Goal: Task Accomplishment & Management: Complete application form

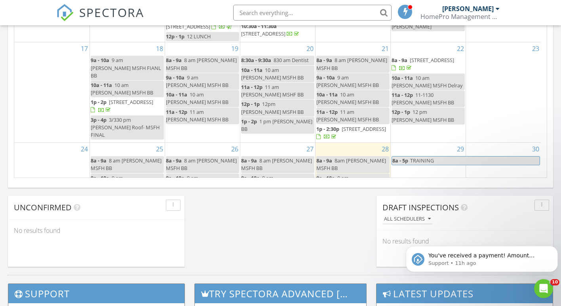
scroll to position [733, 573]
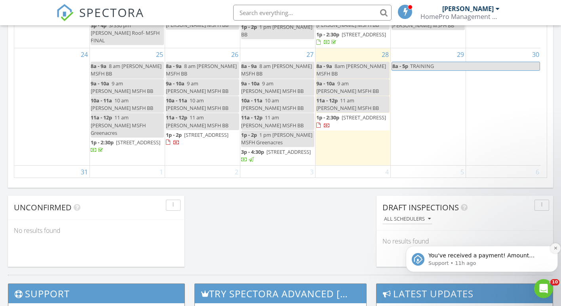
click at [553, 250] on icon "Dismiss notification" at bounding box center [555, 248] width 4 height 4
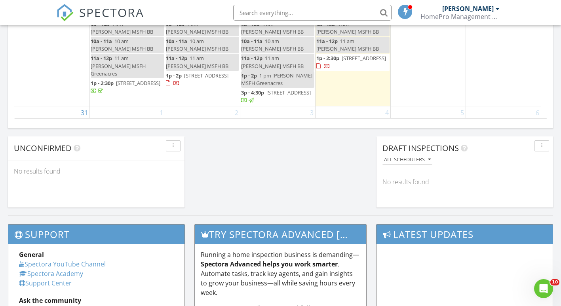
scroll to position [606, 0]
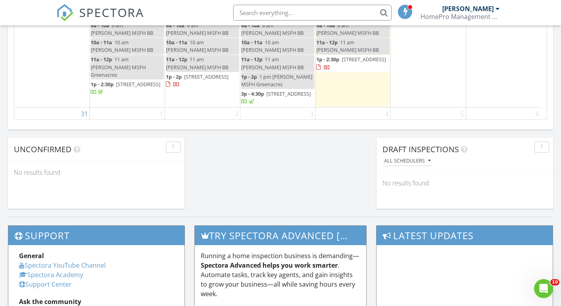
click at [342, 63] on span "1205 Seapines Lane, Lantana 33462" at bounding box center [364, 59] width 44 height 7
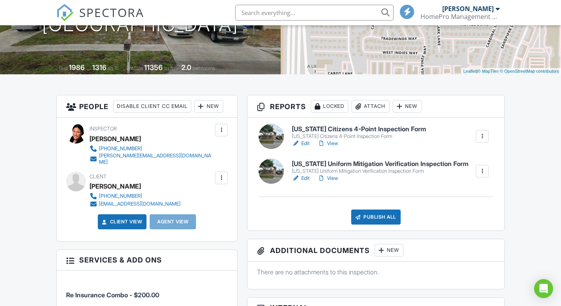
click at [422, 108] on div "New" at bounding box center [407, 106] width 29 height 13
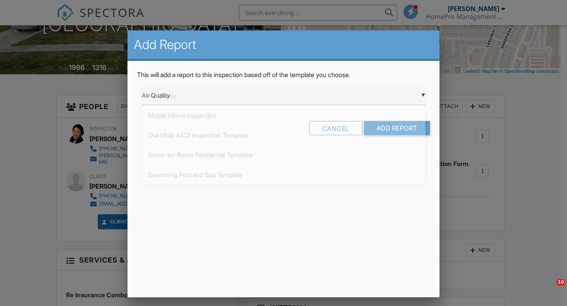
click at [169, 98] on div "▼ Air Quality Air Quality Mobile Home Inspection Owl Mold AIC2 Inspection Templ…" at bounding box center [283, 95] width 283 height 19
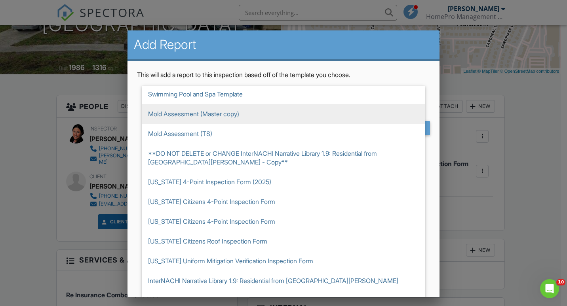
scroll to position [84, 0]
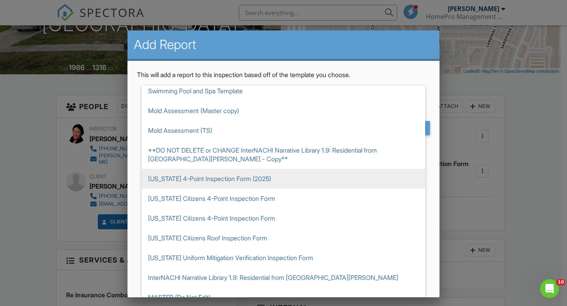
click at [178, 181] on span "[US_STATE] 4-Point Inspection Form (2025)" at bounding box center [283, 179] width 283 height 20
type input "[US_STATE] 4-Point Inspection Form (2025)"
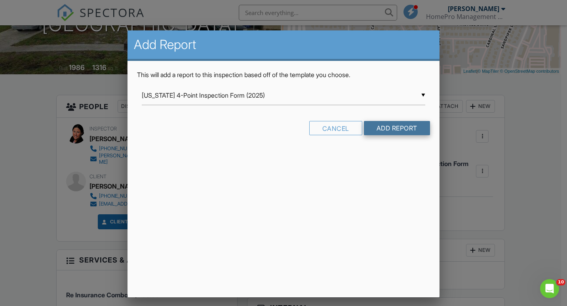
click at [393, 125] on input "Add Report" at bounding box center [397, 128] width 66 height 14
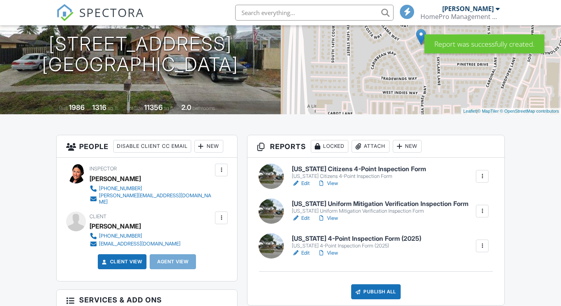
scroll to position [125, 0]
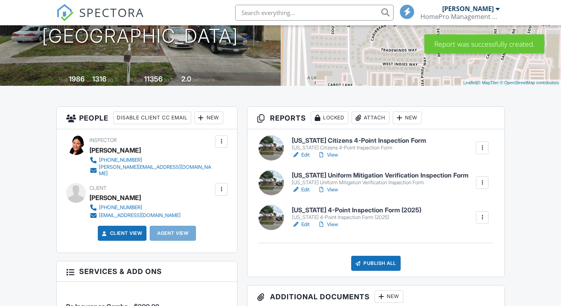
click at [476, 149] on div at bounding box center [482, 148] width 13 height 13
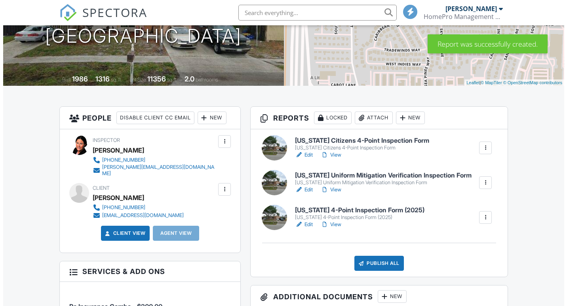
scroll to position [0, 0]
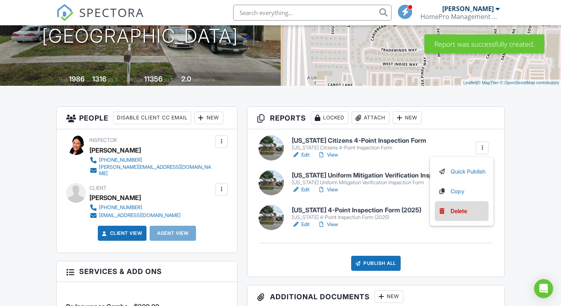
click at [439, 209] on div at bounding box center [442, 211] width 8 height 8
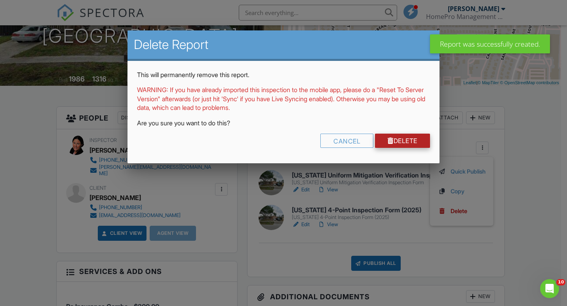
click at [397, 148] on link "Delete" at bounding box center [402, 141] width 55 height 14
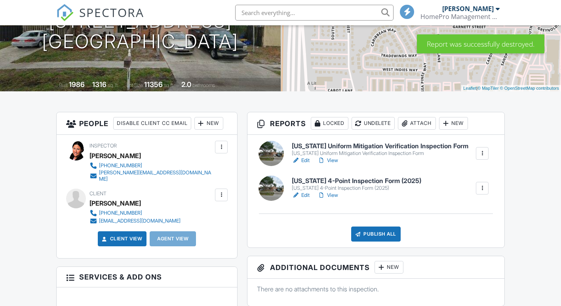
click at [436, 123] on div "Attach" at bounding box center [417, 123] width 38 height 13
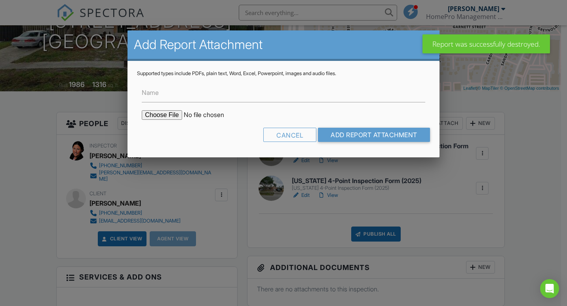
click at [167, 116] on input "file" at bounding box center [209, 114] width 135 height 9
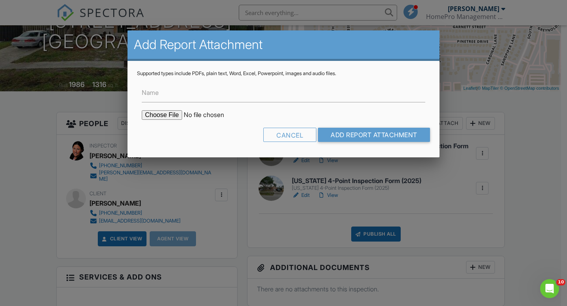
type input "C:\fakepath\BuildFaxReport_20250827211327004127-9R6CDW-766159197.pdf"
click at [167, 101] on input "Name" at bounding box center [283, 92] width 283 height 19
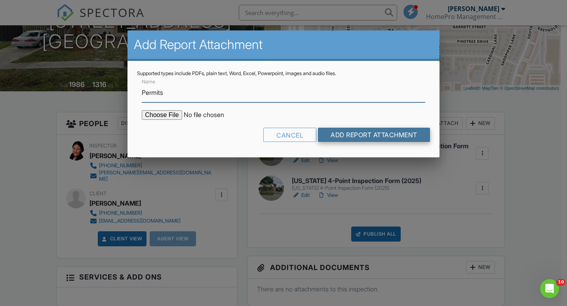
type input "Permits"
click at [355, 139] on input "Add Report Attachment" at bounding box center [374, 135] width 112 height 14
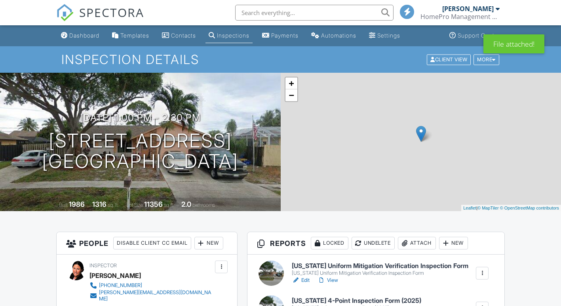
scroll to position [154, 0]
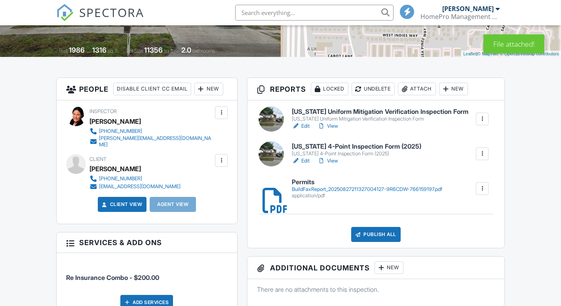
click at [306, 127] on link "Edit" at bounding box center [301, 126] width 18 height 8
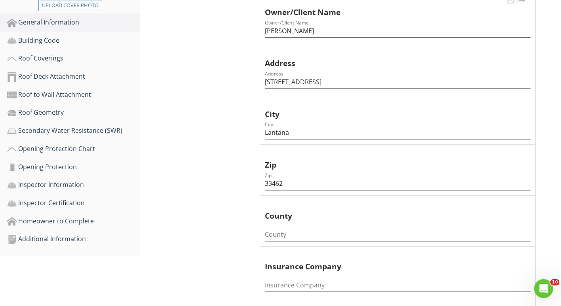
scroll to position [242, 0]
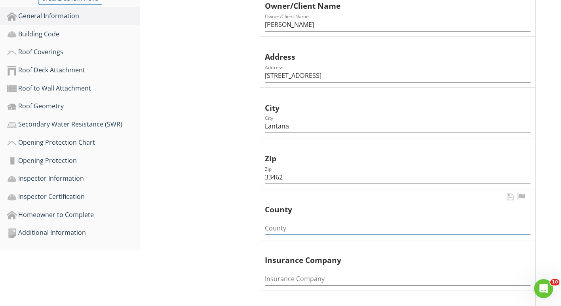
click at [285, 235] on input "County" at bounding box center [398, 228] width 266 height 13
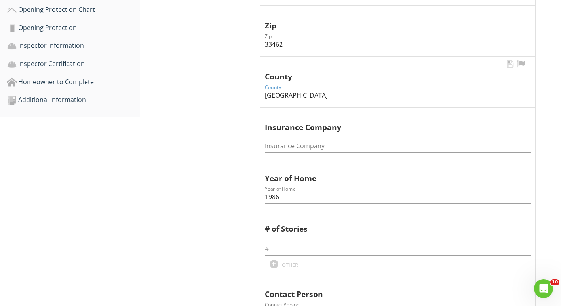
scroll to position [382, 0]
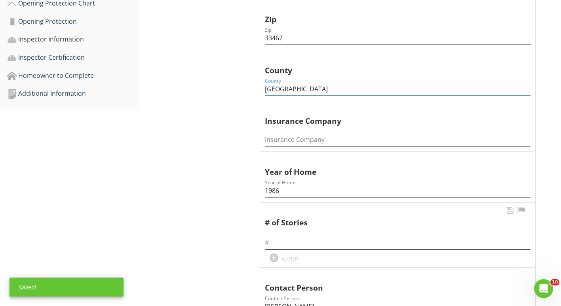
type input "[GEOGRAPHIC_DATA]"
click at [277, 241] on input "text" at bounding box center [398, 243] width 266 height 13
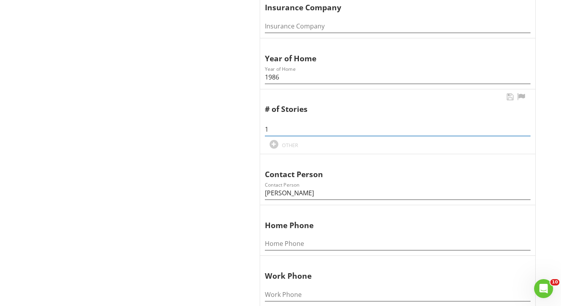
scroll to position [496, 0]
type input "1"
click at [285, 80] on input "1986" at bounding box center [398, 76] width 266 height 13
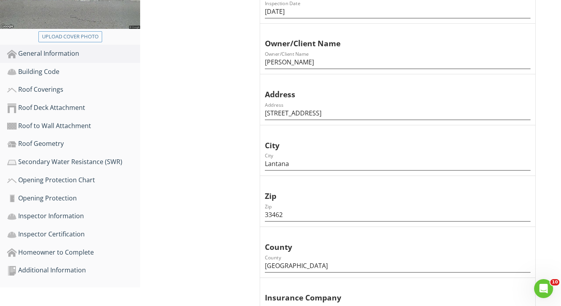
scroll to position [203, 0]
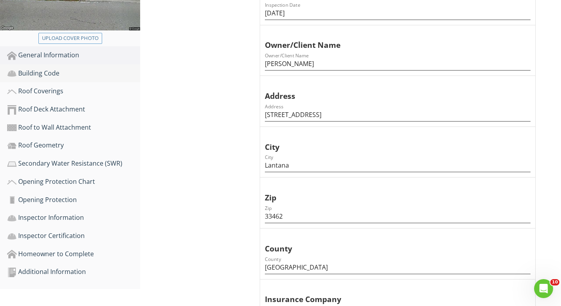
type input "1987"
click at [33, 76] on div "Building Code" at bounding box center [73, 73] width 133 height 10
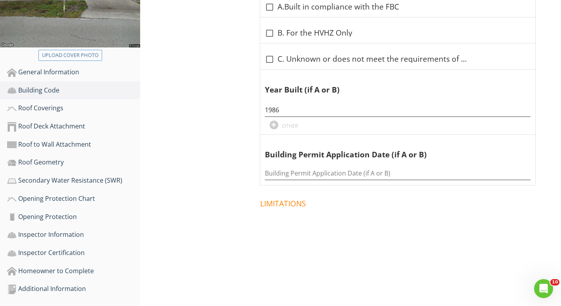
scroll to position [186, 0]
click at [270, 65] on div at bounding box center [269, 59] width 13 height 13
checkbox input "true"
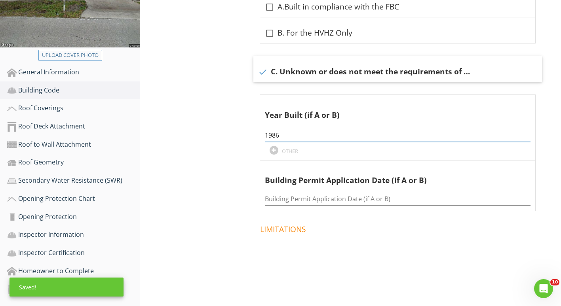
drag, startPoint x: 293, startPoint y: 137, endPoint x: 212, endPoint y: 127, distance: 80.9
click at [212, 127] on div "Building Code Information Information Information check_box_outline_blank A.Bui…" at bounding box center [350, 103] width 421 height 393
click at [26, 109] on div "Roof Coverings" at bounding box center [73, 108] width 133 height 10
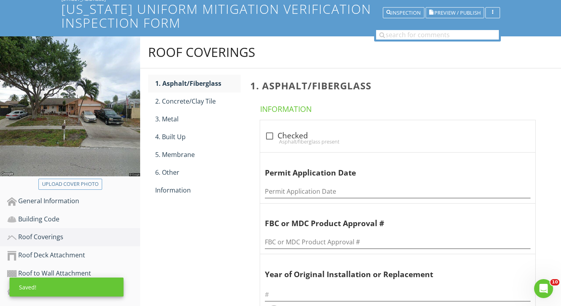
scroll to position [57, 0]
click at [178, 80] on div "1. Asphalt/Fiberglass" at bounding box center [197, 83] width 85 height 9
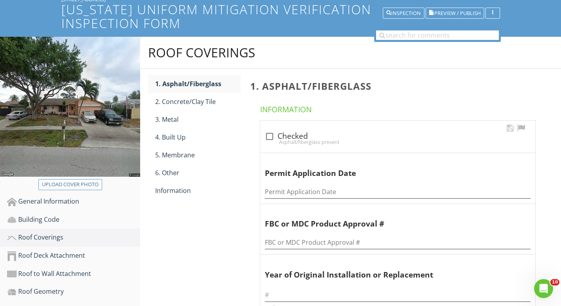
click at [270, 140] on div "Asphalt/fiberglass present" at bounding box center [398, 142] width 266 height 6
checkbox input "true"
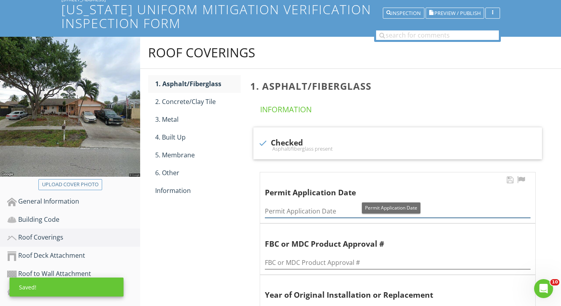
click at [281, 207] on input "Permit Application Date" at bounding box center [398, 211] width 266 height 13
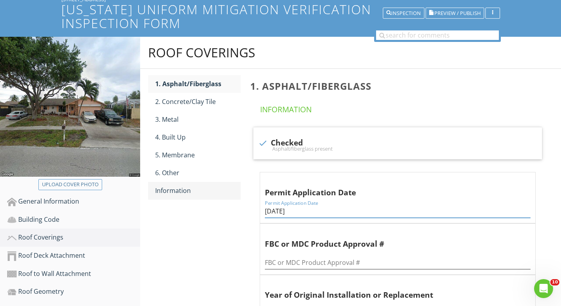
type input "12/22/2017"
click at [184, 191] on div "Information" at bounding box center [197, 190] width 85 height 9
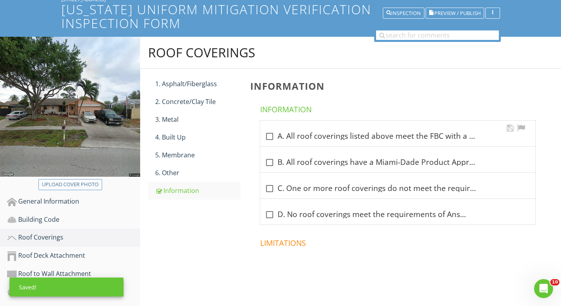
click at [275, 133] on div "check_box_outline_blank A. All roof coverings listed above meet the FBC with a …" at bounding box center [398, 136] width 266 height 9
checkbox input "true"
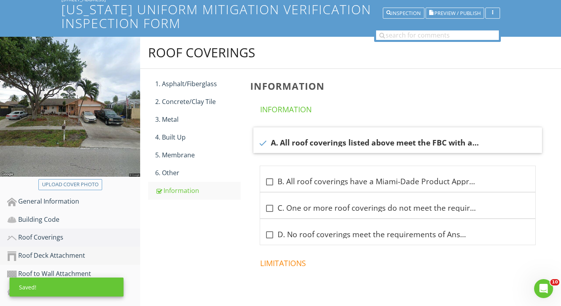
click at [81, 258] on div "Roof Deck Attachment" at bounding box center [73, 256] width 133 height 10
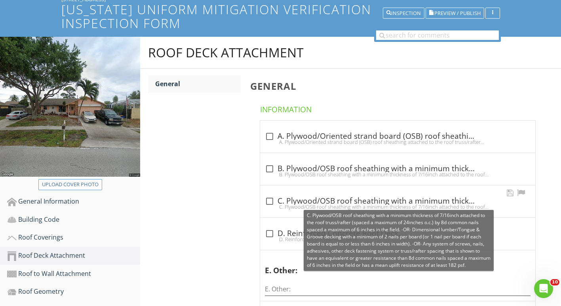
click at [271, 199] on div at bounding box center [269, 201] width 13 height 13
checkbox input "true"
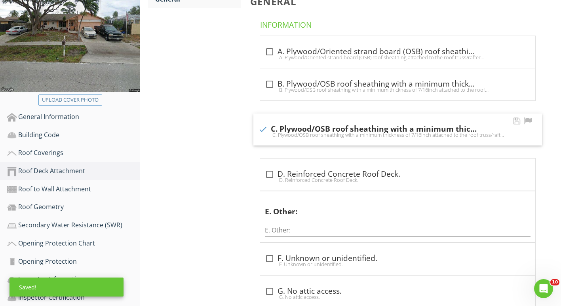
scroll to position [144, 0]
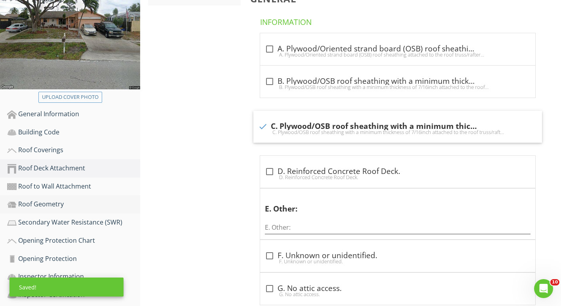
click at [61, 203] on div "Roof Geometry" at bounding box center [73, 204] width 133 height 10
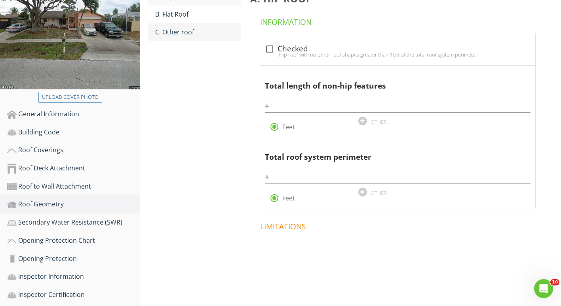
click at [178, 38] on link "C. Other roof" at bounding box center [197, 31] width 85 height 17
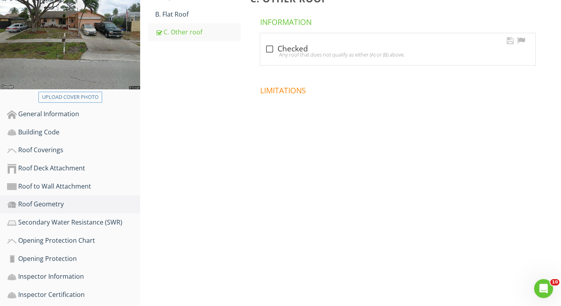
click at [267, 52] on div "Any roof that does not qualify as either (A) or (B) above." at bounding box center [398, 54] width 266 height 6
checkbox input "true"
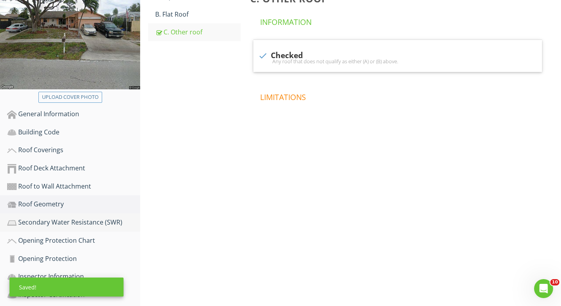
scroll to position [186, 0]
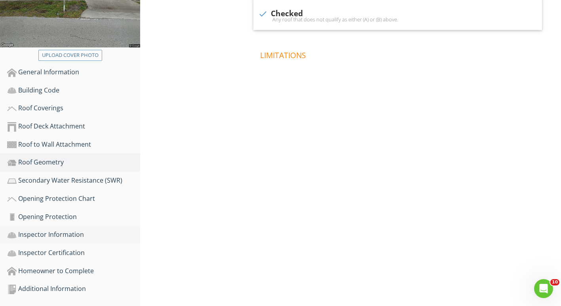
click at [69, 232] on div "Inspector Information" at bounding box center [73, 235] width 133 height 10
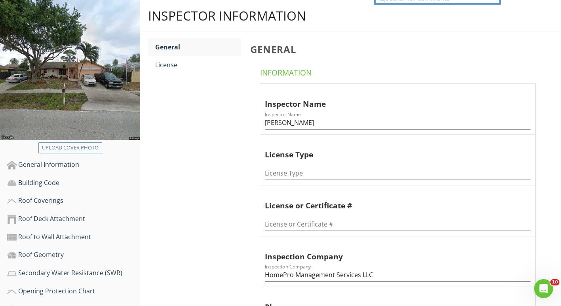
scroll to position [91, 0]
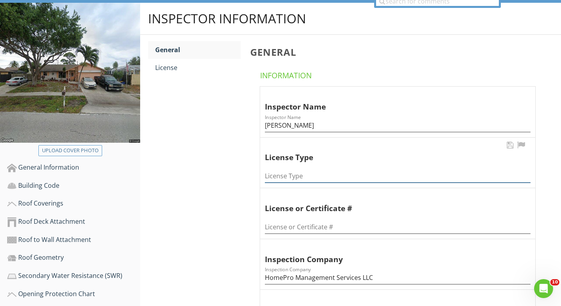
click at [279, 179] on input "License Type" at bounding box center [398, 176] width 266 height 13
type input "Home Inspector"
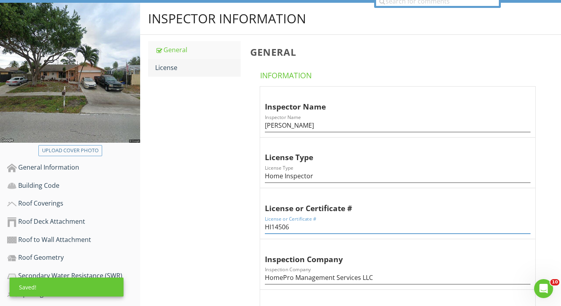
type input "HI14506"
click at [175, 71] on div "License" at bounding box center [197, 67] width 85 height 9
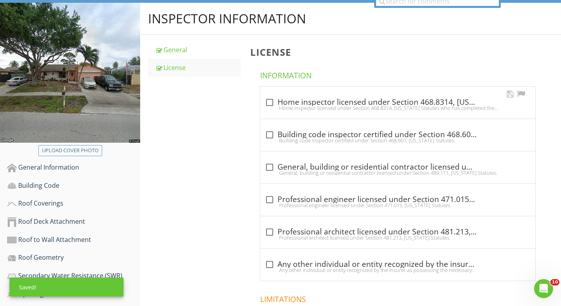
click at [274, 106] on div "Home inspector licensed under Section 468.8314, Florida Statutes who has comple…" at bounding box center [398, 108] width 266 height 6
checkbox input "true"
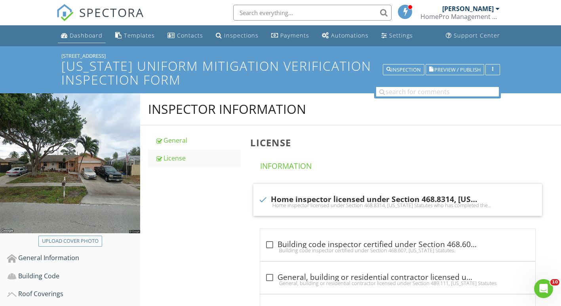
click at [81, 36] on div "Dashboard" at bounding box center [86, 36] width 33 height 8
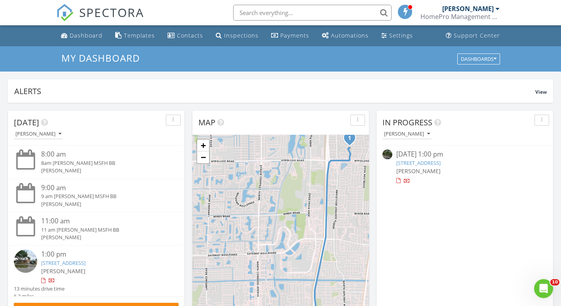
click at [47, 258] on div "1:00 pm" at bounding box center [102, 255] width 123 height 10
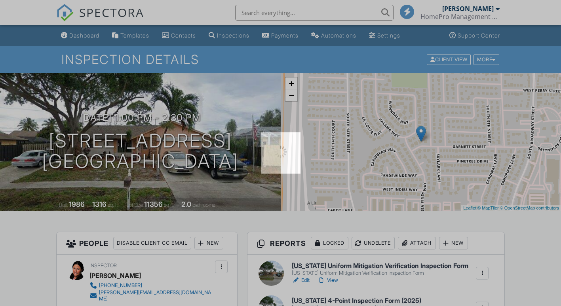
scroll to position [123, 0]
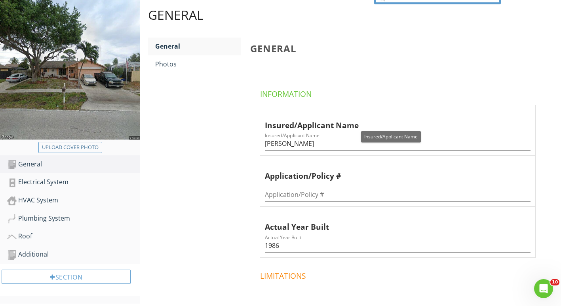
scroll to position [64, 0]
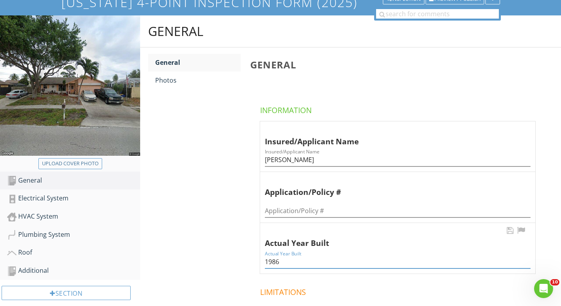
click at [283, 262] on input "1986" at bounding box center [398, 262] width 266 height 13
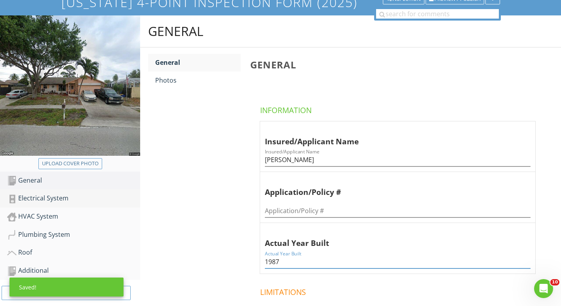
type input "1987"
click at [77, 200] on div "Electrical System" at bounding box center [73, 199] width 133 height 10
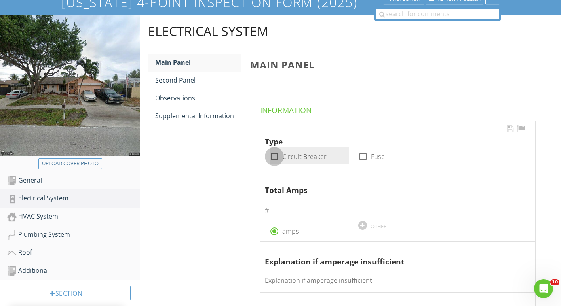
click at [273, 155] on div at bounding box center [274, 156] width 13 height 13
checkbox input "true"
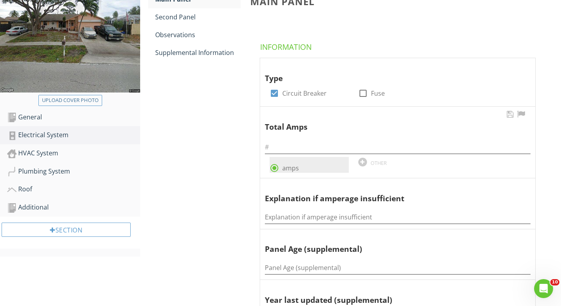
scroll to position [135, 0]
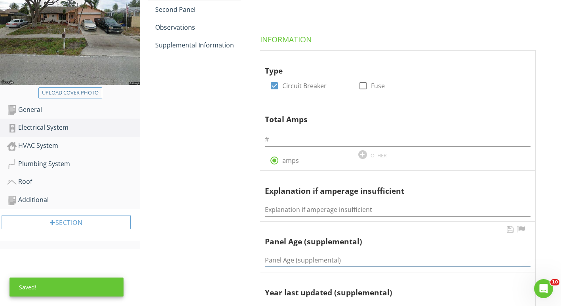
click at [275, 262] on input "Panel Age (supplemental)" at bounding box center [398, 260] width 266 height 13
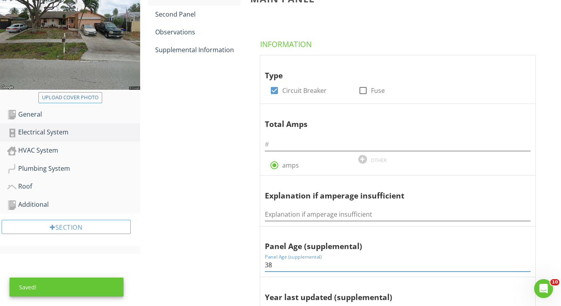
scroll to position [128, 0]
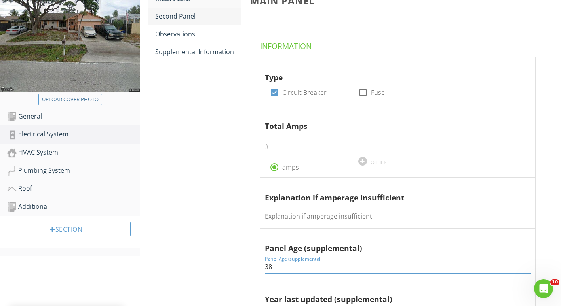
type input "38"
click at [172, 20] on div "Second Panel" at bounding box center [197, 15] width 85 height 9
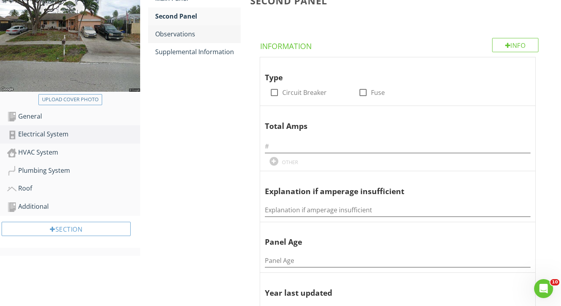
click at [173, 32] on div "Observations" at bounding box center [197, 33] width 85 height 9
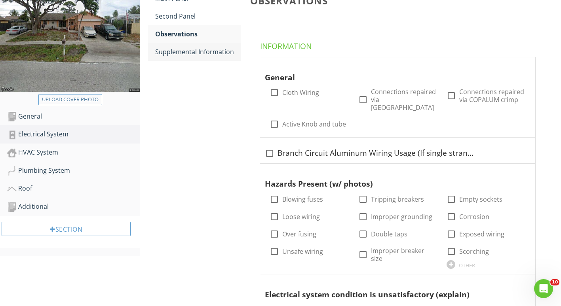
click at [173, 49] on div "Supplemental Information" at bounding box center [197, 51] width 85 height 9
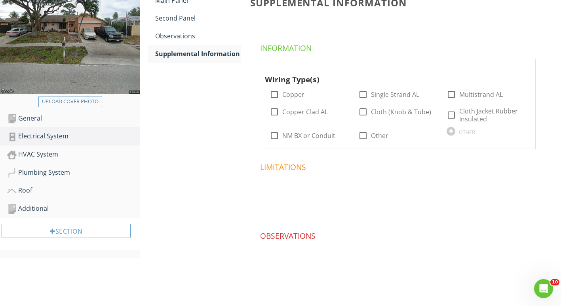
scroll to position [125, 0]
click at [270, 90] on div at bounding box center [274, 94] width 13 height 13
checkbox input "true"
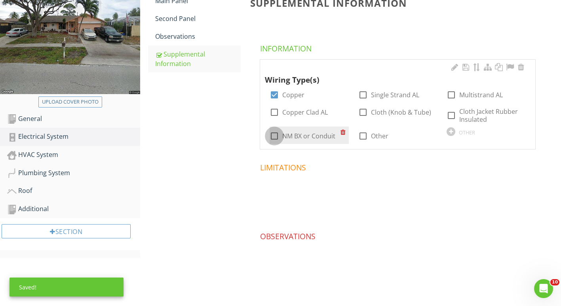
click at [273, 134] on div at bounding box center [274, 135] width 13 height 13
checkbox input "true"
click at [56, 156] on div "HVAC System" at bounding box center [73, 155] width 133 height 10
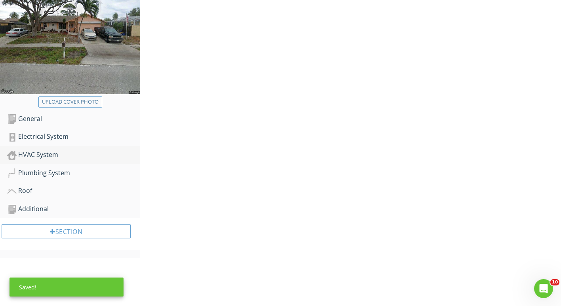
scroll to position [128, 0]
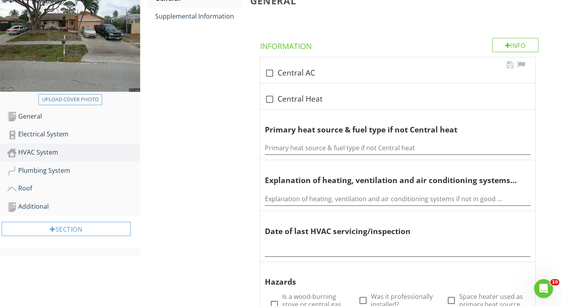
click at [272, 70] on div at bounding box center [269, 72] width 13 height 13
checkbox input "true"
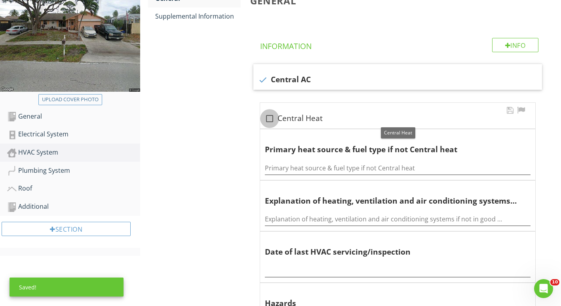
click at [273, 122] on div at bounding box center [269, 118] width 13 height 13
checkbox input "true"
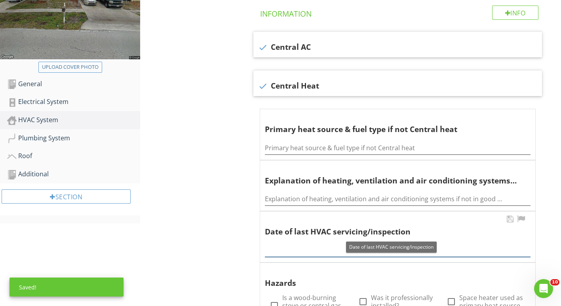
scroll to position [161, 0]
click at [278, 251] on input "text" at bounding box center [398, 250] width 266 height 13
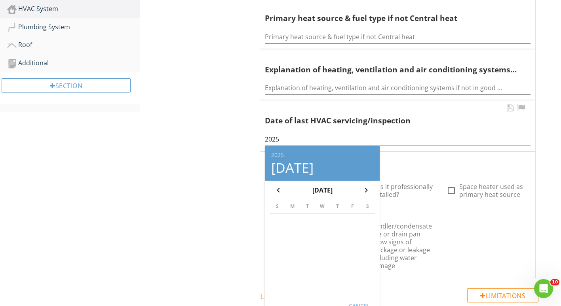
scroll to position [280, 0]
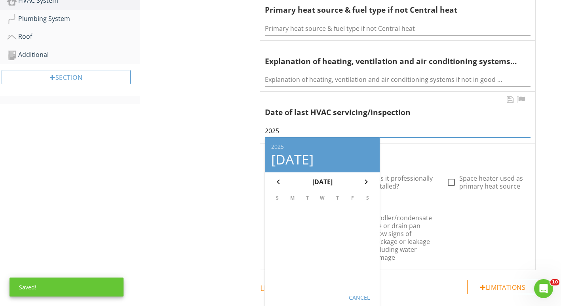
type input "2025"
click at [360, 296] on div "Cancel" at bounding box center [359, 297] width 22 height 8
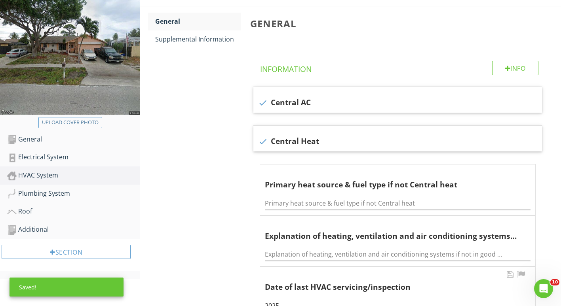
scroll to position [102, 0]
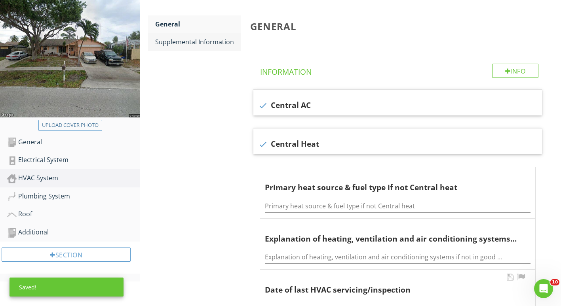
click at [174, 38] on div "Supplemental Information" at bounding box center [197, 41] width 85 height 9
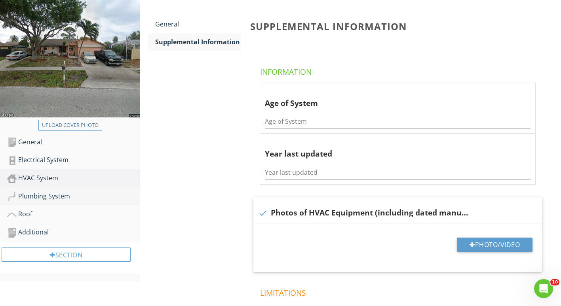
click at [70, 198] on div "Plumbing System" at bounding box center [73, 197] width 133 height 10
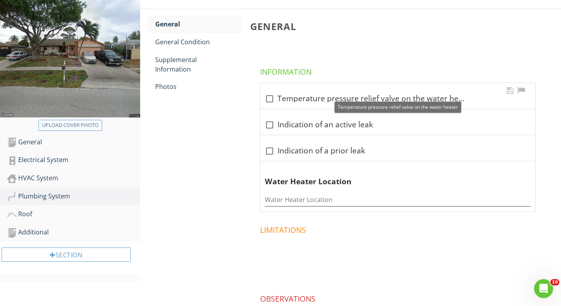
click at [271, 102] on div at bounding box center [269, 98] width 13 height 13
checkbox input "true"
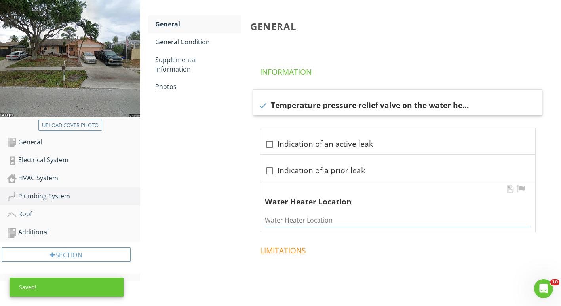
click at [272, 223] on input "Water Heater Location" at bounding box center [398, 220] width 266 height 13
type input "Garage"
click at [192, 39] on div "General Condition" at bounding box center [197, 41] width 85 height 9
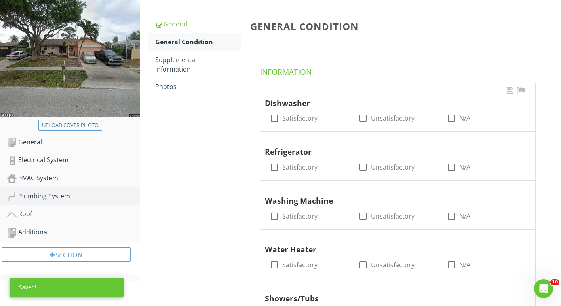
click at [261, 129] on div "Dishwasher check_box_outline_blank Satisfactory check_box_outline_blank Unsatis…" at bounding box center [397, 107] width 275 height 49
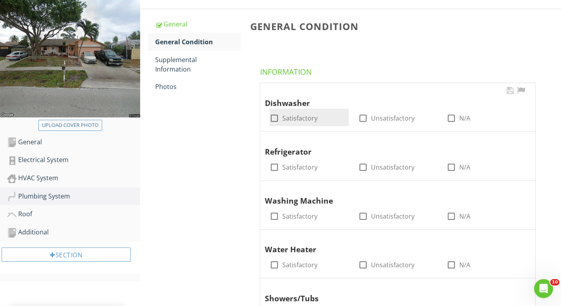
click at [271, 125] on input "Satisfactory" at bounding box center [274, 121] width 9 height 9
checkbox input "true"
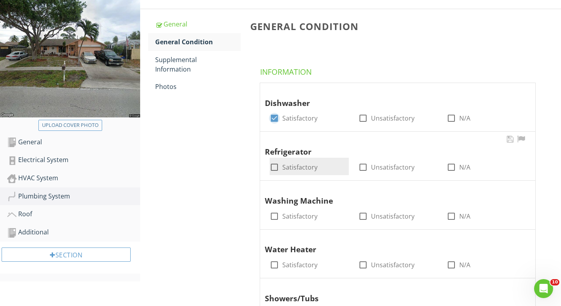
click at [274, 173] on div at bounding box center [274, 167] width 13 height 13
checkbox input "true"
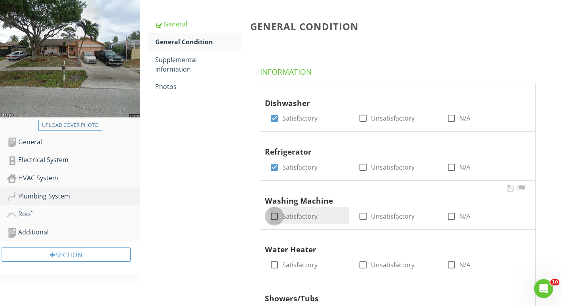
click at [270, 218] on div at bounding box center [274, 216] width 13 height 13
checkbox input "true"
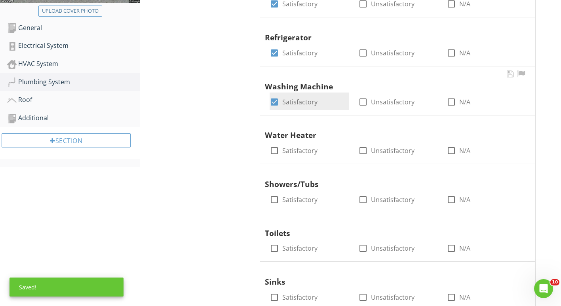
scroll to position [222, 0]
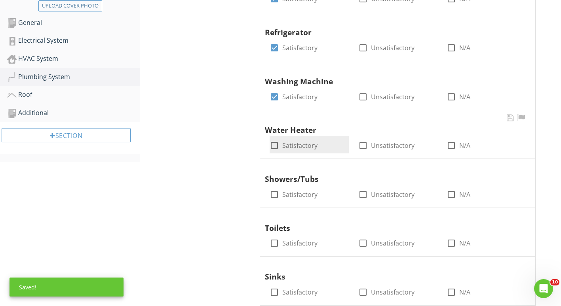
click at [276, 154] on input "Satisfactory" at bounding box center [274, 148] width 9 height 9
checkbox input "true"
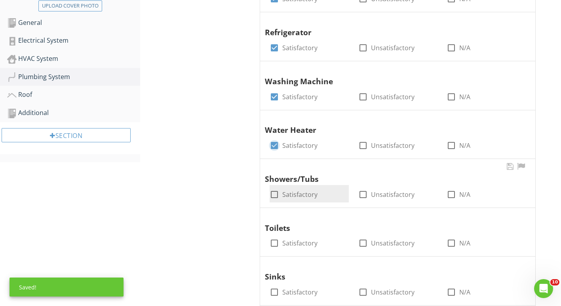
click at [274, 192] on div at bounding box center [274, 194] width 13 height 13
checkbox input "true"
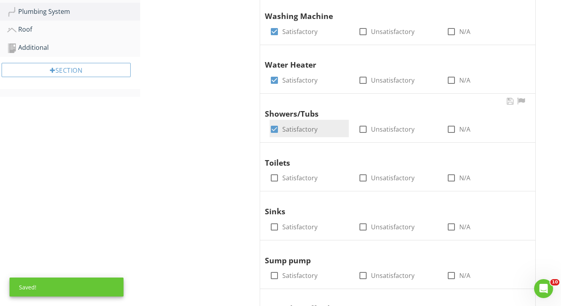
scroll to position [308, 0]
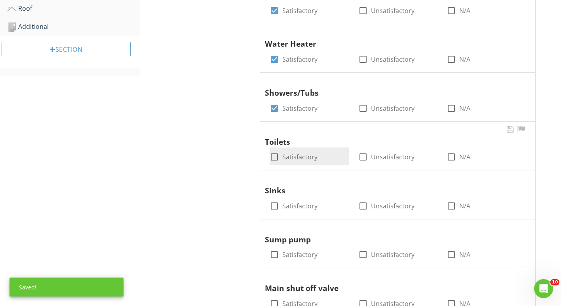
click at [279, 161] on div at bounding box center [274, 156] width 13 height 13
checkbox input "true"
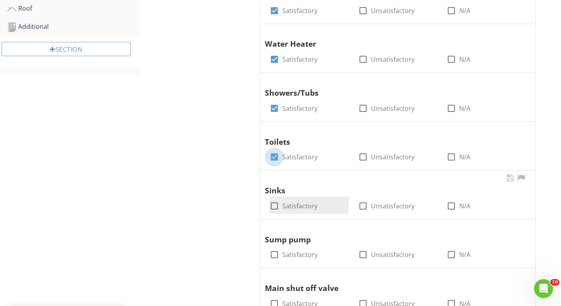
click at [277, 203] on div at bounding box center [274, 205] width 13 height 13
checkbox input "true"
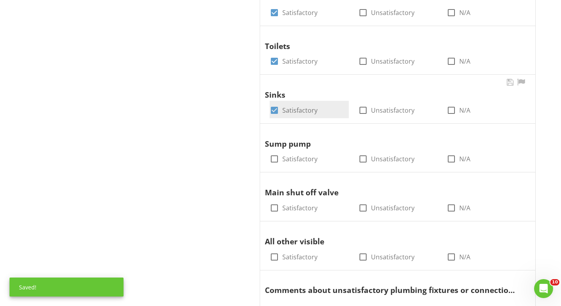
scroll to position [405, 0]
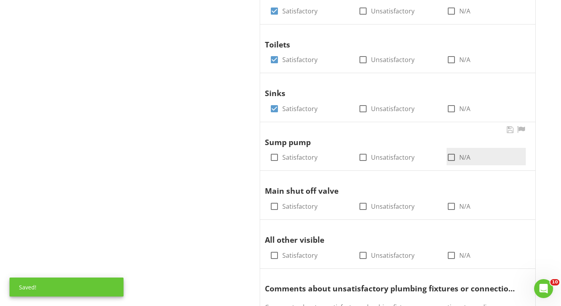
click at [452, 158] on div at bounding box center [451, 157] width 13 height 13
checkbox input "true"
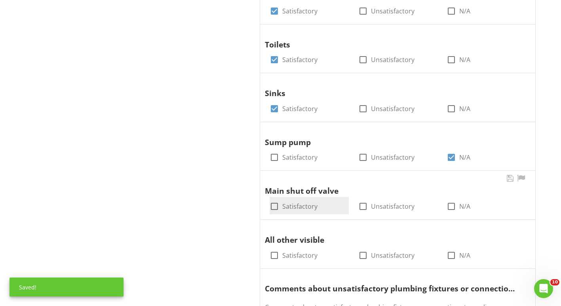
click at [272, 205] on div at bounding box center [274, 206] width 13 height 13
checkbox input "true"
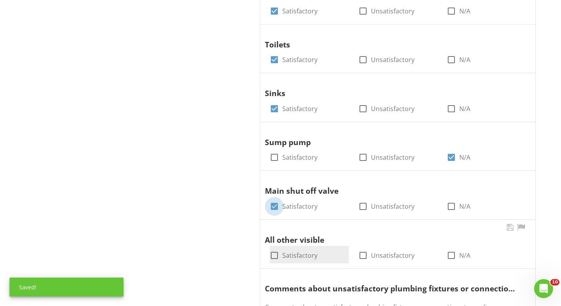
click at [272, 247] on div "check_box_outline_blank Satisfactory" at bounding box center [309, 254] width 79 height 17
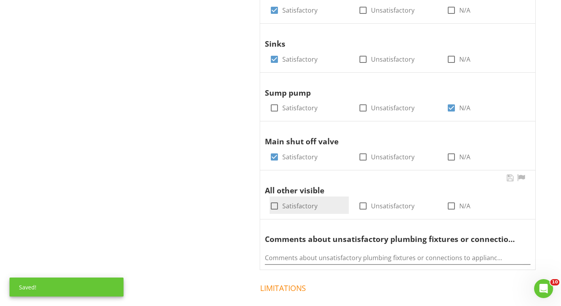
click at [269, 209] on div at bounding box center [274, 205] width 13 height 13
checkbox input "true"
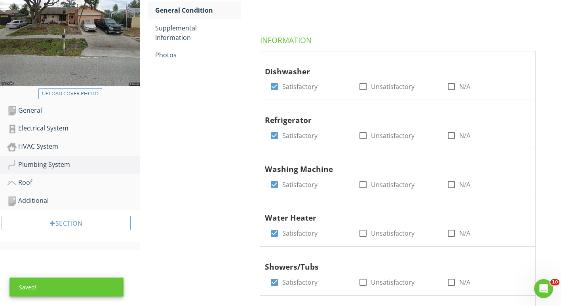
scroll to position [64, 0]
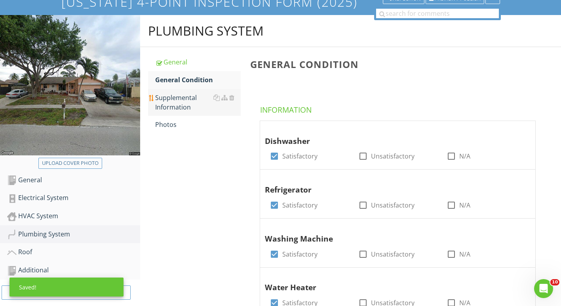
click at [168, 111] on div "Supplemental Information" at bounding box center [197, 102] width 85 height 19
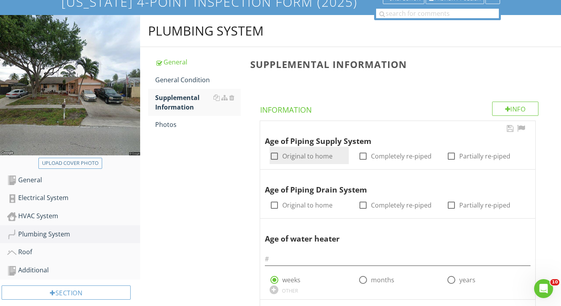
click at [276, 159] on div at bounding box center [274, 156] width 13 height 13
checkbox input "true"
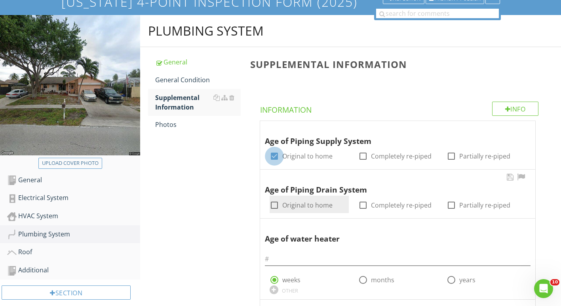
click at [275, 201] on div at bounding box center [274, 205] width 13 height 13
checkbox input "true"
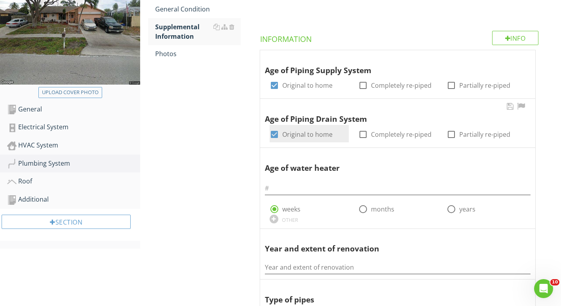
scroll to position [136, 0]
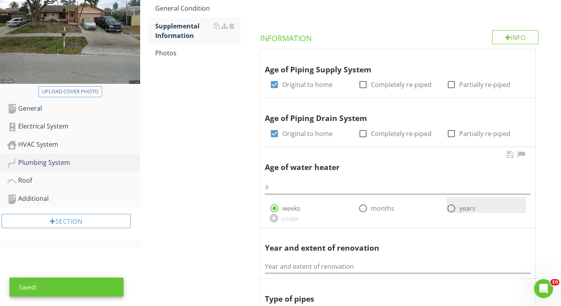
click at [448, 214] on div at bounding box center [451, 208] width 13 height 13
radio input "false"
radio input "true"
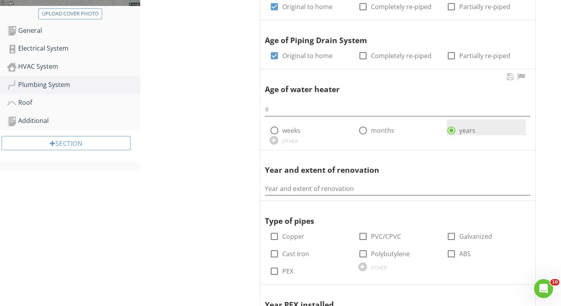
scroll to position [216, 0]
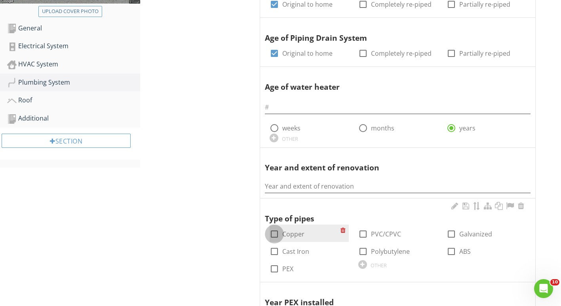
click at [270, 237] on div at bounding box center [274, 234] width 13 height 13
checkbox input "true"
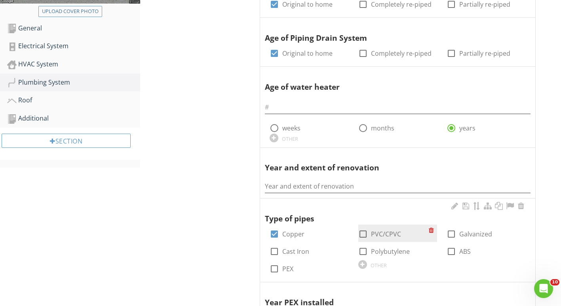
click at [358, 238] on div at bounding box center [362, 234] width 13 height 13
checkbox input "true"
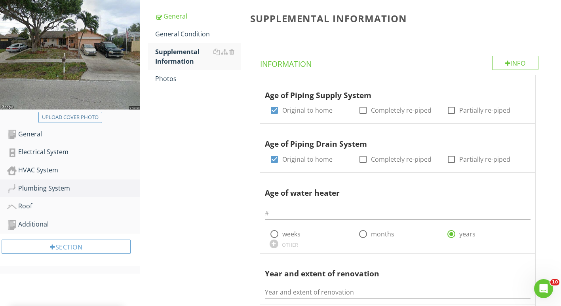
scroll to position [135, 0]
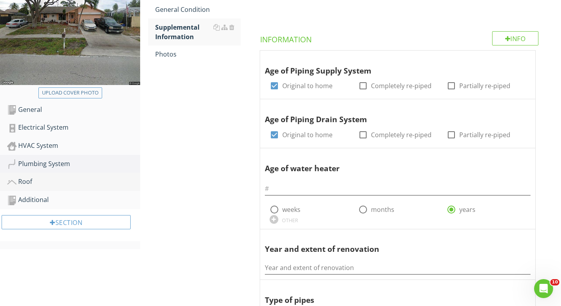
click at [25, 186] on div "Roof" at bounding box center [73, 182] width 133 height 10
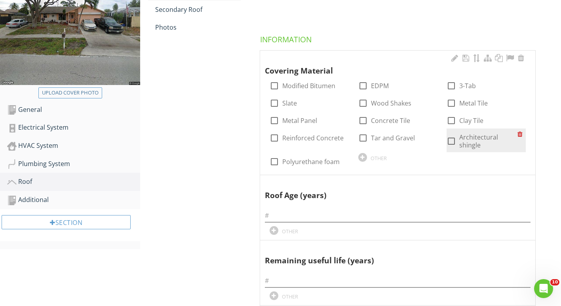
click at [453, 145] on div at bounding box center [451, 141] width 13 height 13
checkbox input "true"
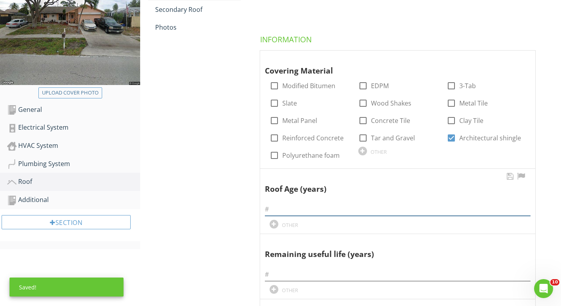
click at [287, 209] on input "text" at bounding box center [398, 209] width 266 height 13
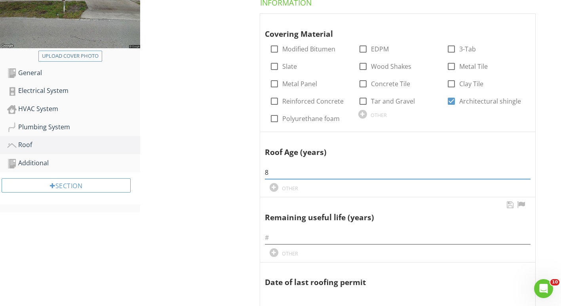
scroll to position [172, 0]
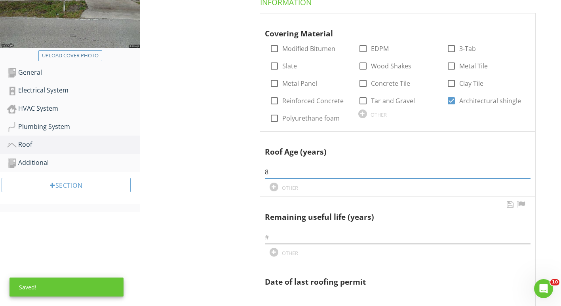
type input "8"
click at [273, 243] on input "text" at bounding box center [398, 237] width 266 height 13
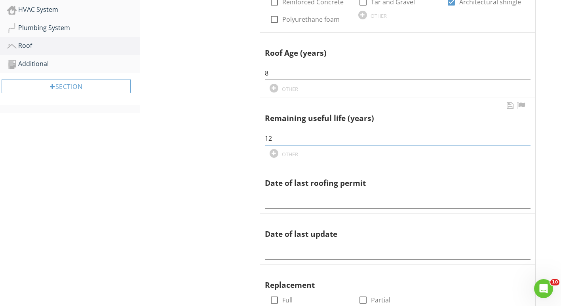
scroll to position [271, 0]
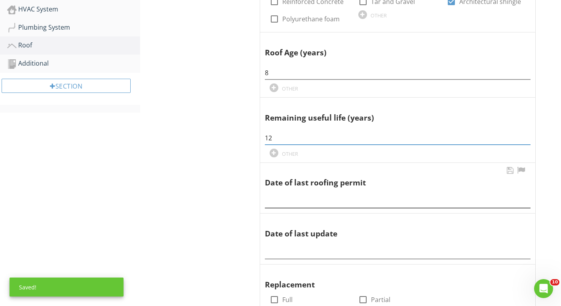
type input "12"
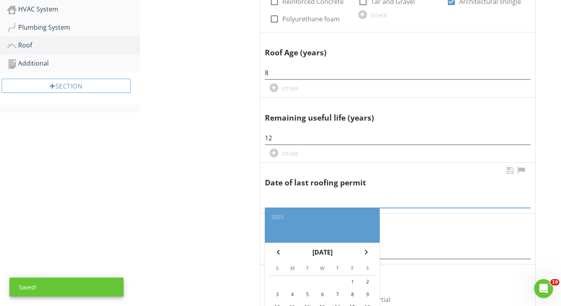
click at [268, 202] on input "text" at bounding box center [398, 201] width 266 height 13
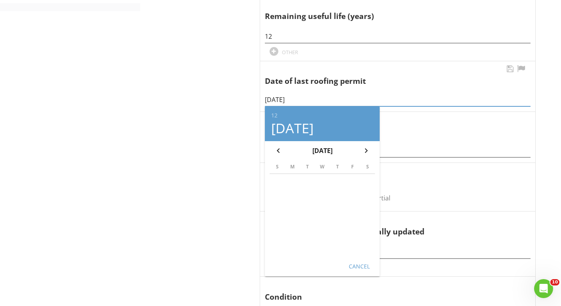
scroll to position [373, 0]
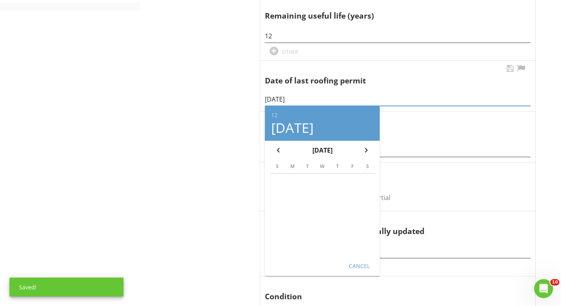
type input "12/22/2017"
click at [352, 263] on div "Cancel" at bounding box center [359, 266] width 22 height 8
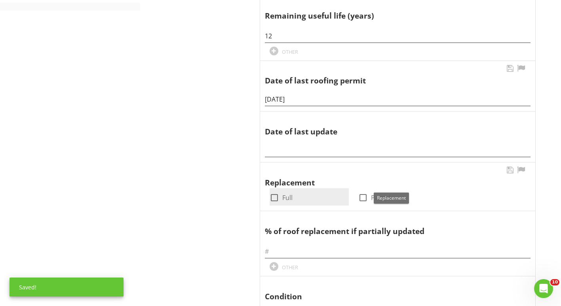
click at [273, 194] on div at bounding box center [274, 197] width 13 height 13
checkbox input "true"
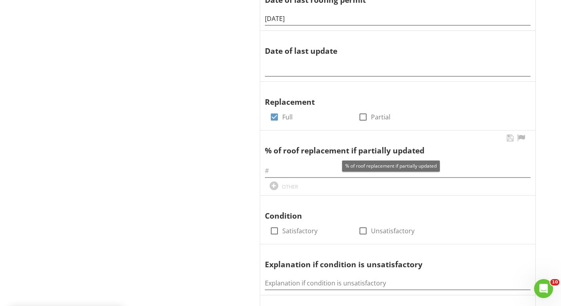
scroll to position [458, 0]
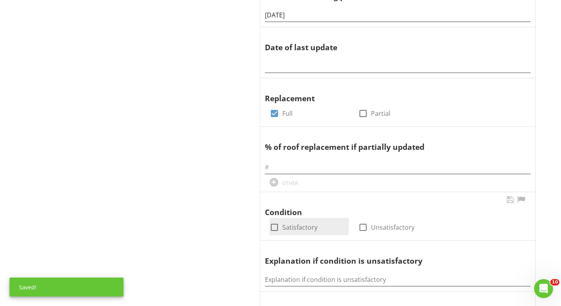
click at [273, 227] on div at bounding box center [274, 227] width 13 height 13
checkbox input "true"
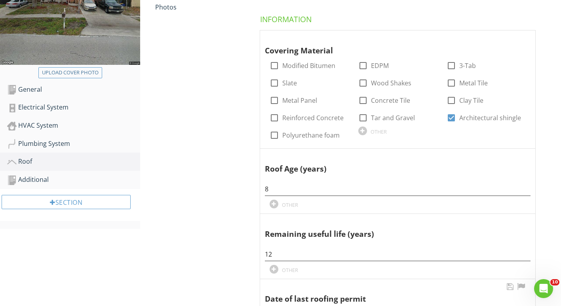
scroll to position [146, 0]
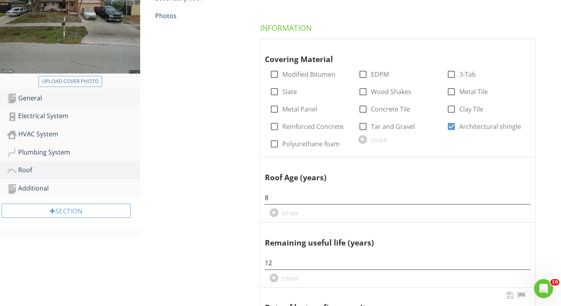
click at [42, 98] on div "General" at bounding box center [73, 98] width 133 height 10
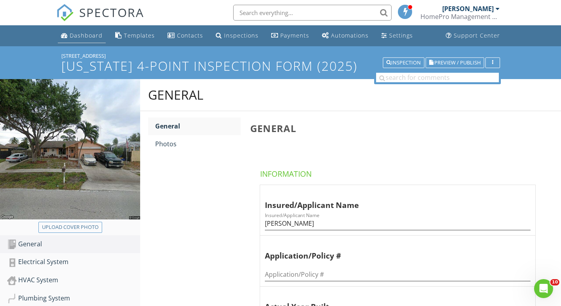
click at [79, 37] on div "Dashboard" at bounding box center [86, 36] width 33 height 8
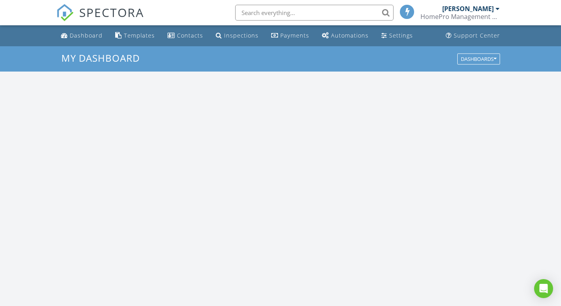
scroll to position [733, 573]
